Goal: Task Accomplishment & Management: Manage account settings

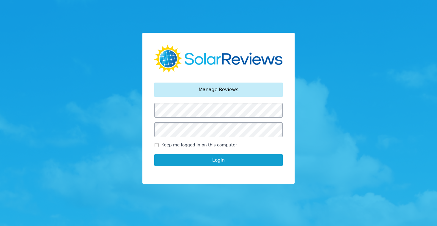
click at [157, 146] on input "Keep me logged in on this computer" at bounding box center [156, 145] width 5 height 4
checkbox input "true"
click at [213, 160] on button "Login" at bounding box center [218, 160] width 128 height 12
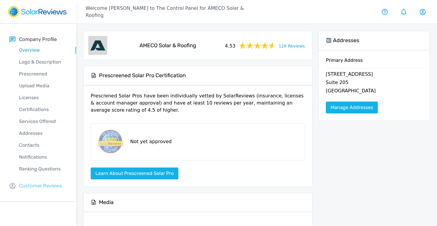
click at [45, 183] on p "Customer Reviews" at bounding box center [40, 185] width 43 height 7
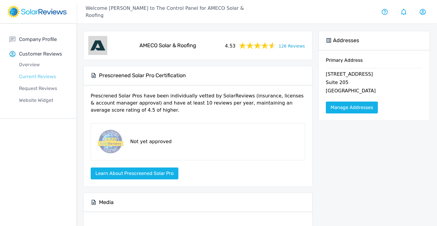
click at [41, 76] on p "Current Reviews" at bounding box center [43, 76] width 67 height 7
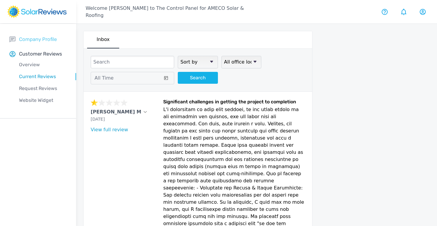
click at [39, 40] on p "Company Profile" at bounding box center [38, 39] width 38 height 7
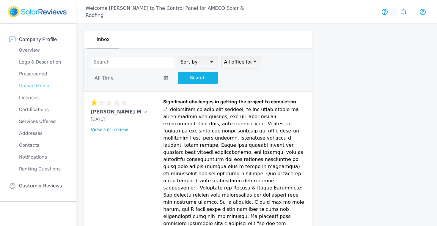
click at [34, 86] on p "Upload Media" at bounding box center [43, 85] width 67 height 7
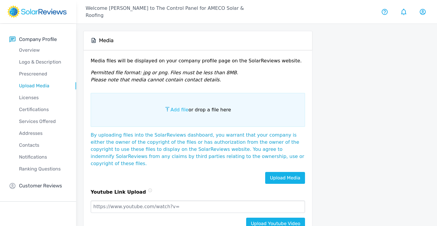
click at [184, 110] on span "Add file" at bounding box center [179, 110] width 18 height 6
click at [0, 0] on input "Add file or drop a file here" at bounding box center [0, 0] width 0 height 0
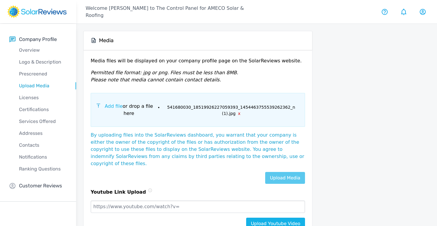
click at [276, 172] on link "Upload Media" at bounding box center [285, 178] width 40 height 12
